Goal: Task Accomplishment & Management: Manage account settings

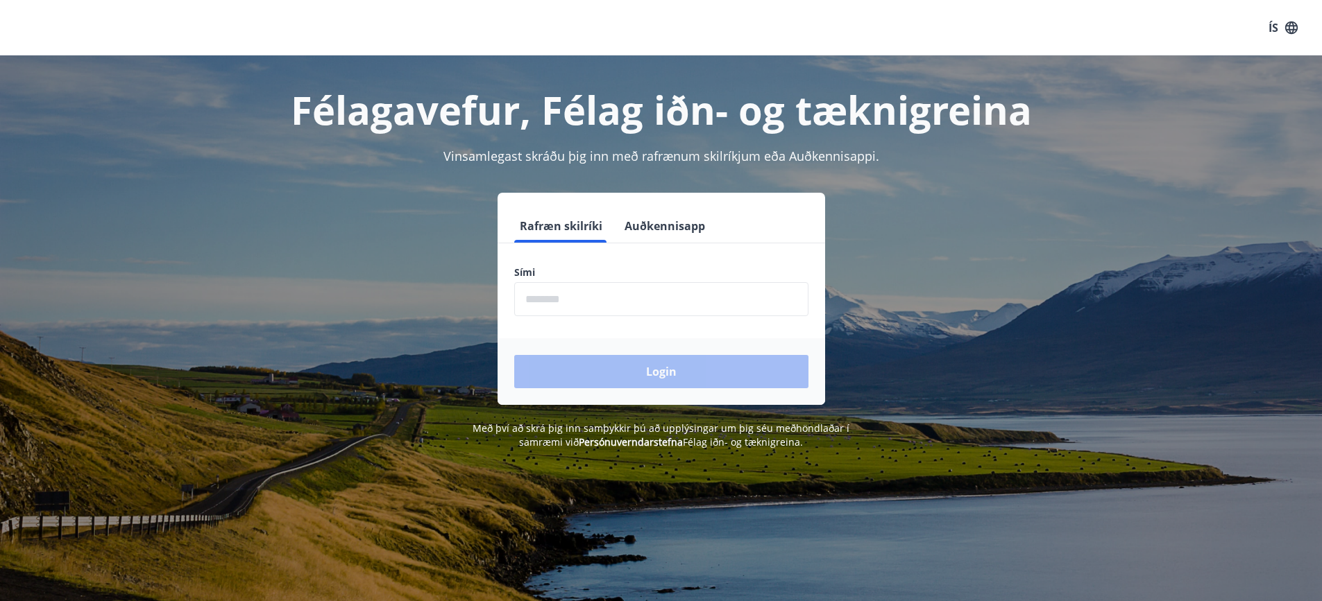
click at [610, 303] on input "phone" at bounding box center [661, 299] width 294 height 34
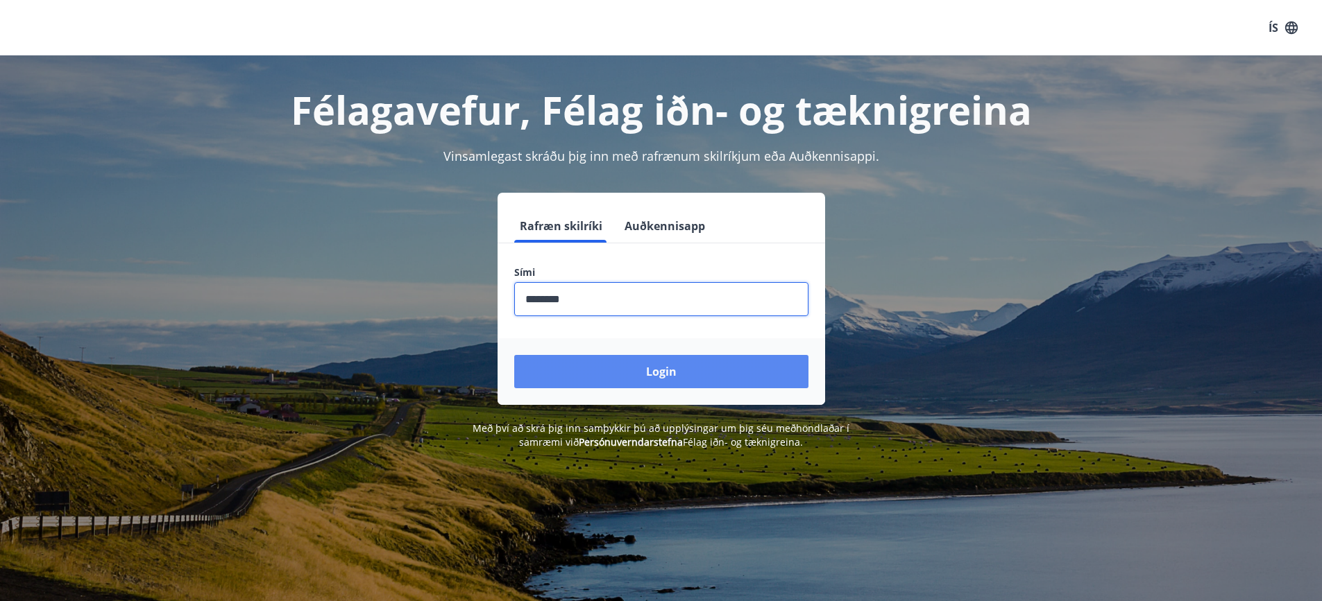
type input "********"
click at [685, 362] on button "Login" at bounding box center [661, 371] width 294 height 33
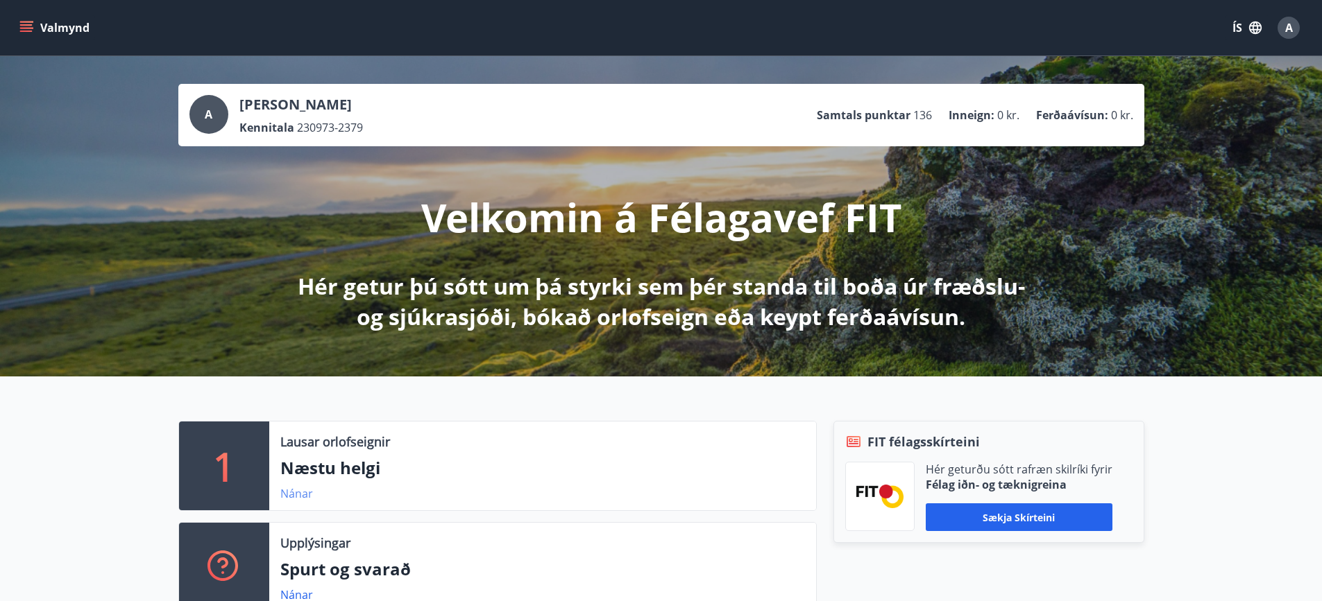
click at [299, 493] on link "Nánar" at bounding box center [296, 493] width 33 height 15
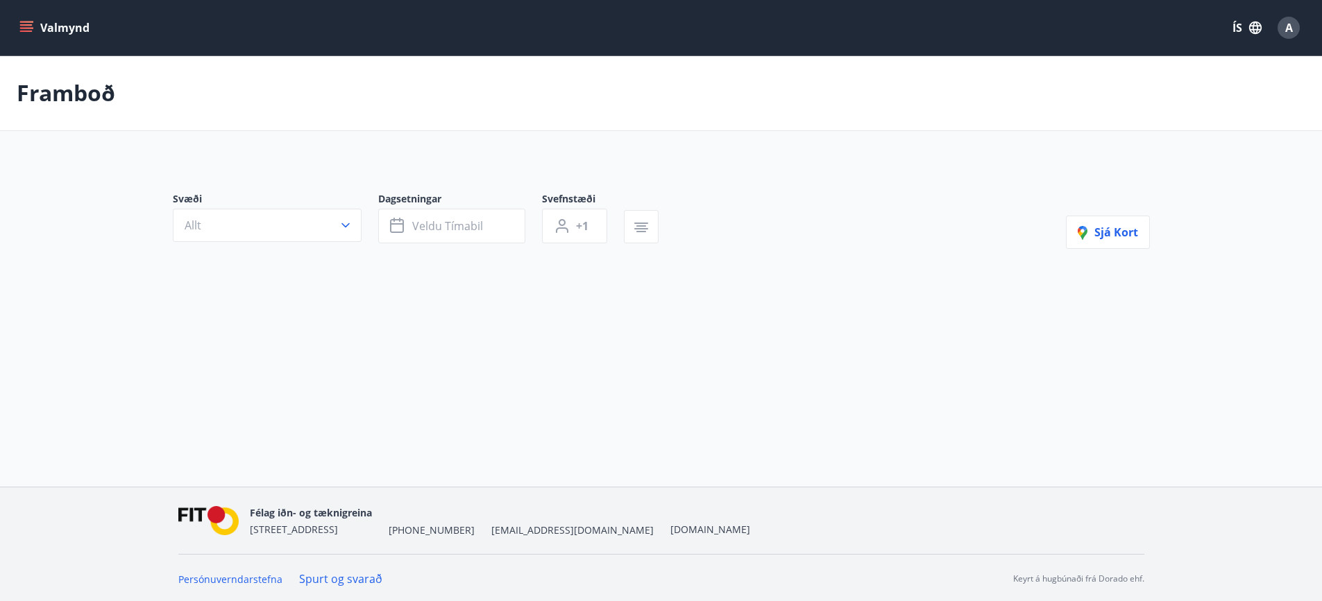
type input "*"
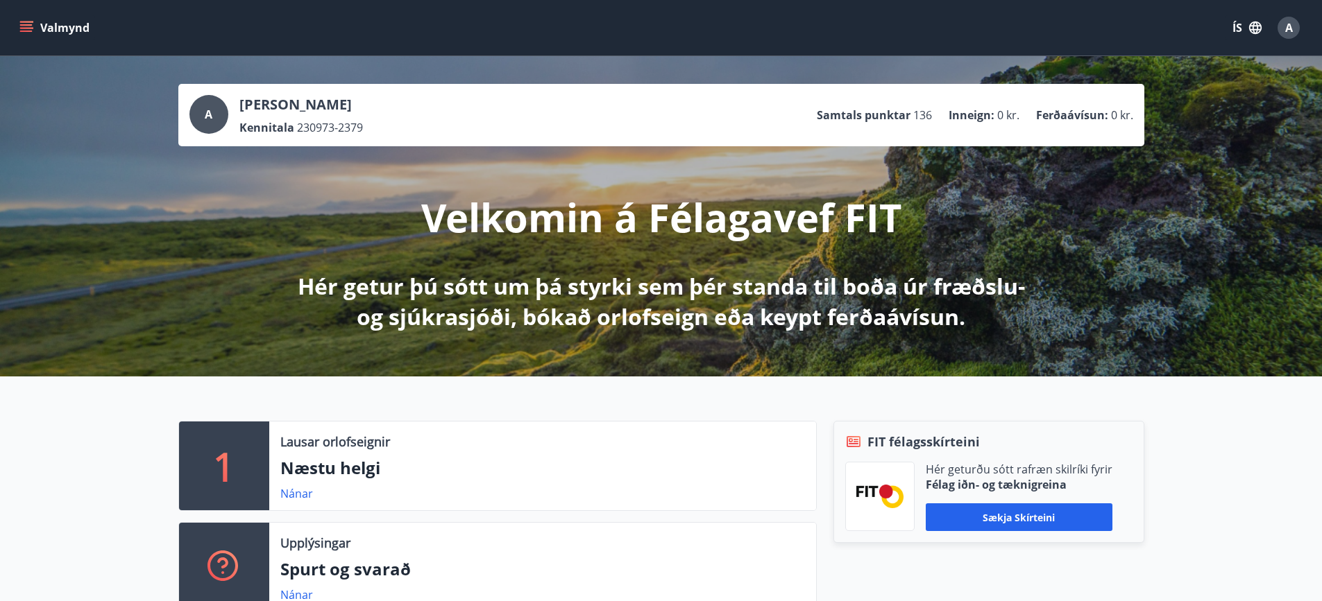
click at [31, 26] on icon "menu" at bounding box center [26, 28] width 14 height 14
click at [414, 25] on div "Valmynd ÍS A" at bounding box center [661, 27] width 1288 height 33
click at [1289, 25] on span "A" at bounding box center [1289, 27] width 8 height 15
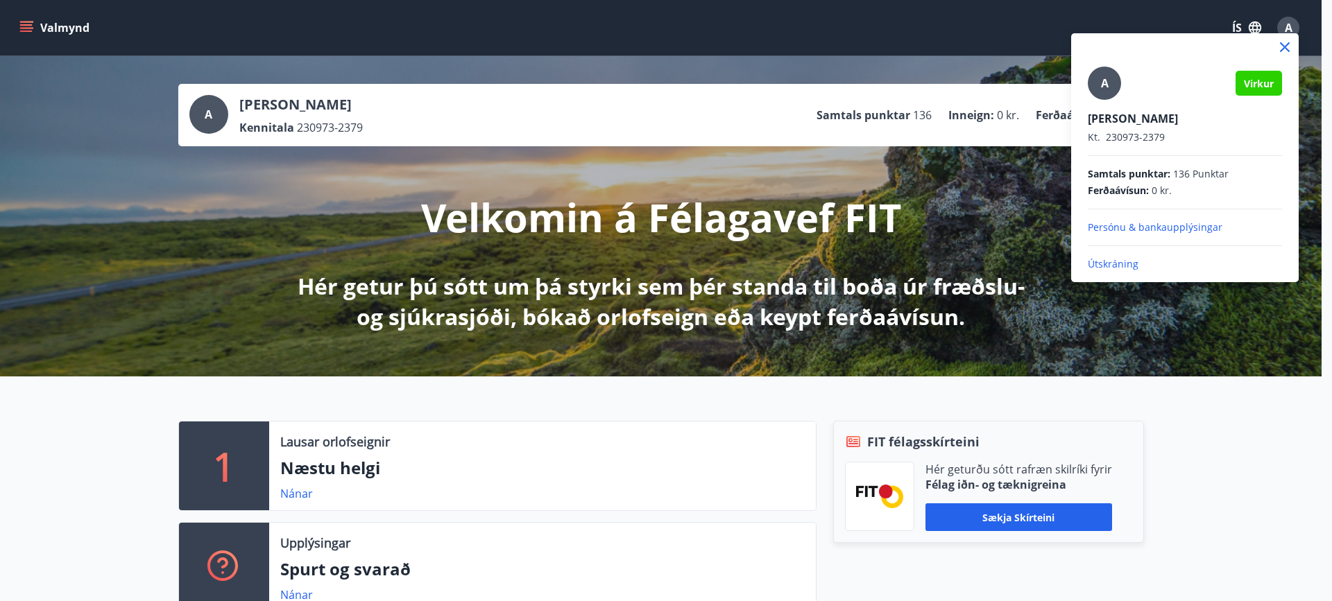
click at [1202, 24] on div at bounding box center [666, 300] width 1332 height 601
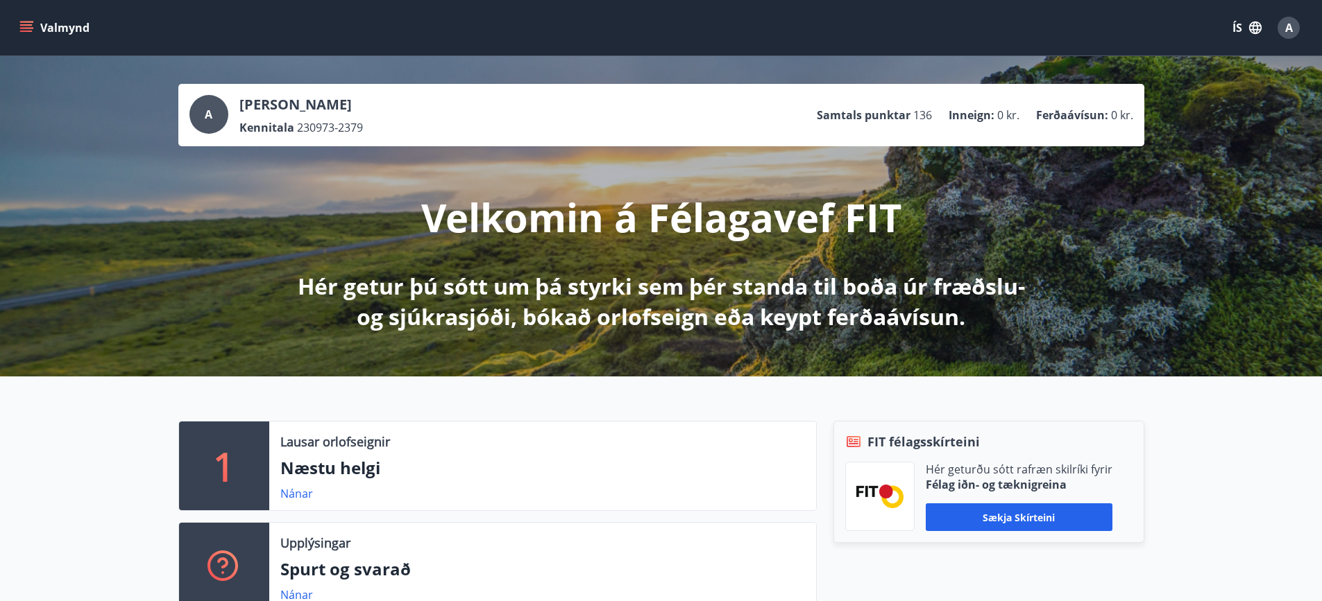
click at [31, 26] on icon "menu" at bounding box center [26, 24] width 12 height 1
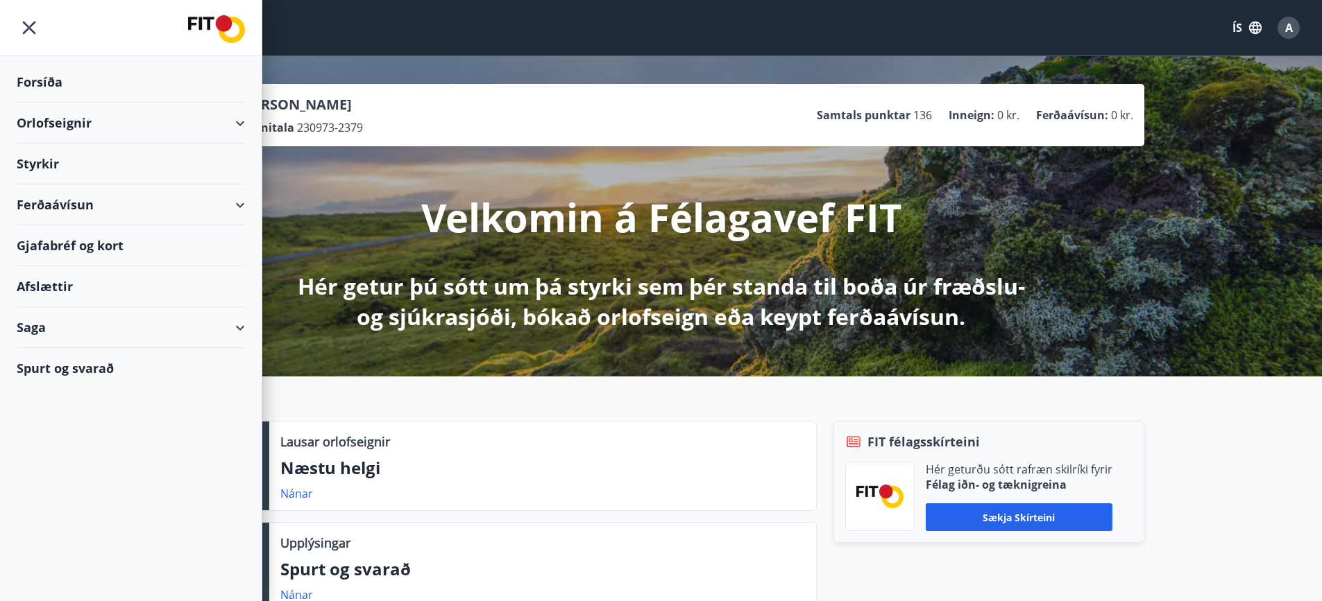
click at [42, 78] on div "Forsíða" at bounding box center [131, 82] width 228 height 41
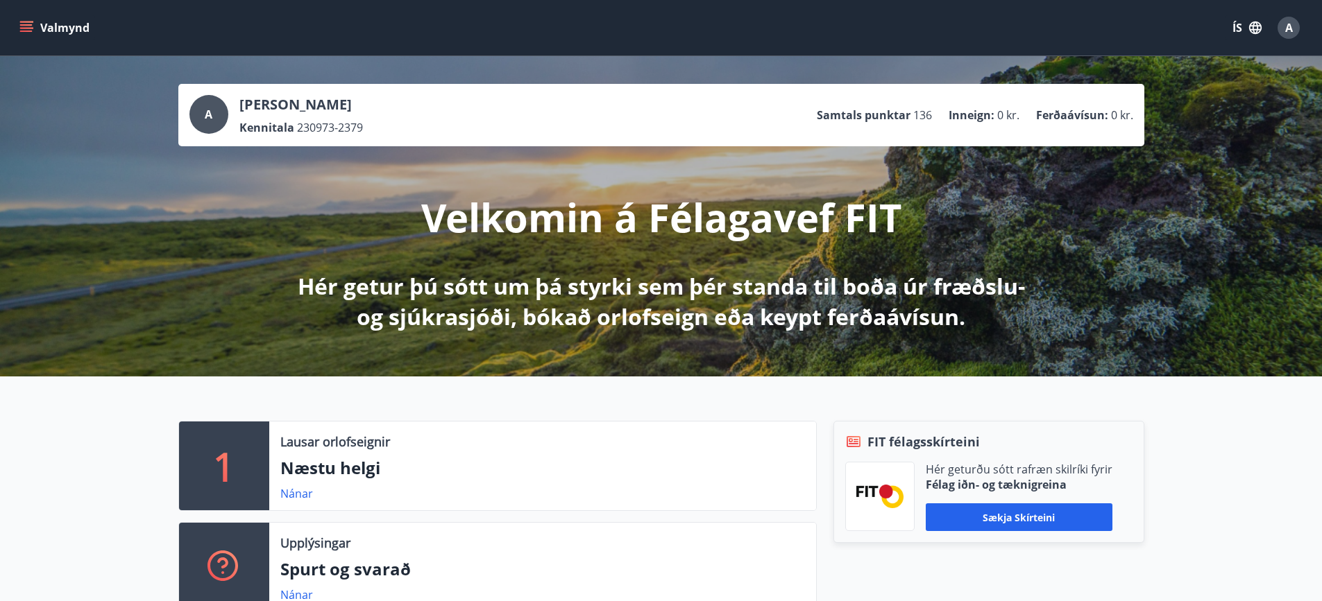
click at [28, 19] on button "Valmynd" at bounding box center [56, 27] width 78 height 25
drag, startPoint x: 649, startPoint y: 53, endPoint x: 999, endPoint y: 30, distance: 350.4
click at [650, 53] on div "Valmynd ÍS A" at bounding box center [661, 27] width 1322 height 55
